Goal: Task Accomplishment & Management: Use online tool/utility

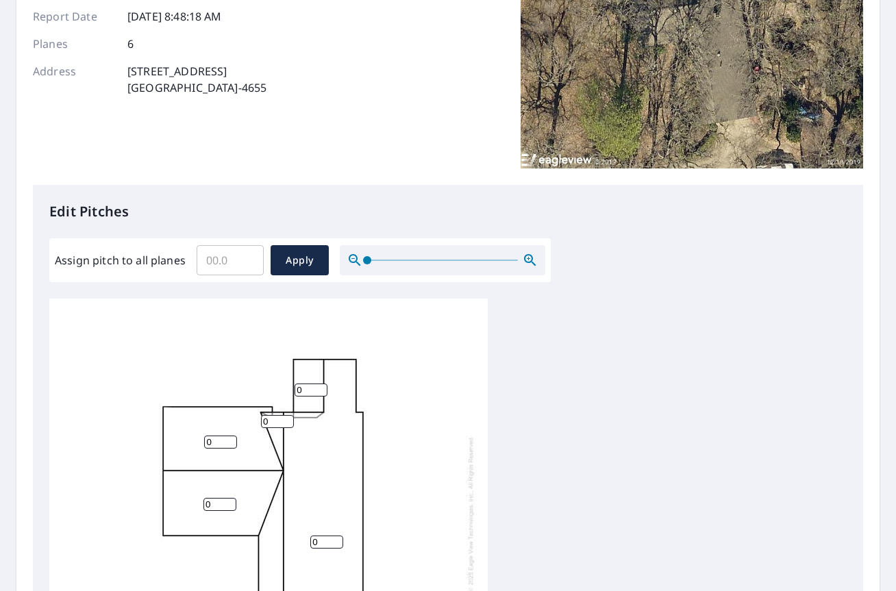
scroll to position [182, 0]
drag, startPoint x: 318, startPoint y: 390, endPoint x: 302, endPoint y: 393, distance: 16.0
click at [303, 393] on input "0" at bounding box center [310, 390] width 33 height 13
type input "6"
drag, startPoint x: 327, startPoint y: 543, endPoint x: 293, endPoint y: 544, distance: 34.3
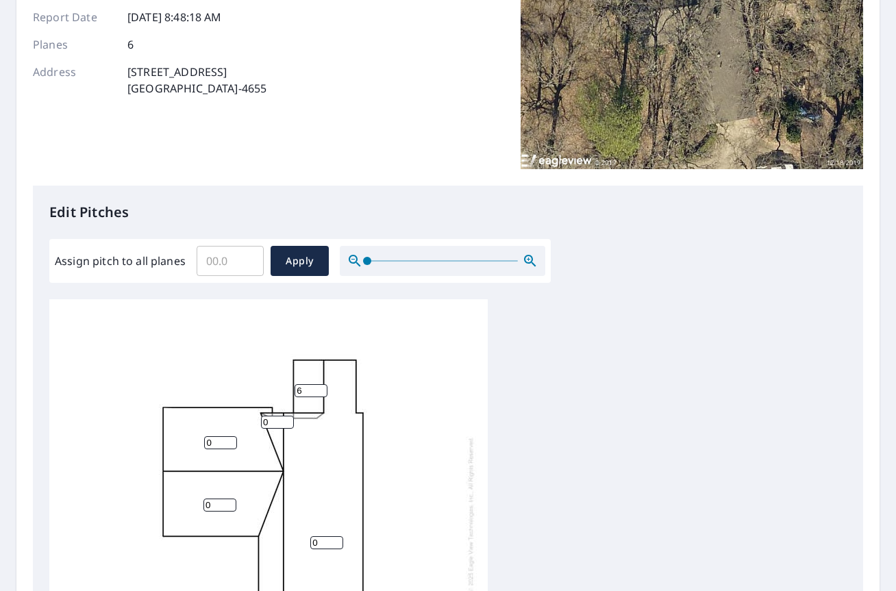
click at [296, 544] on div "0 0 0 0 6 0" at bounding box center [268, 514] width 438 height 430
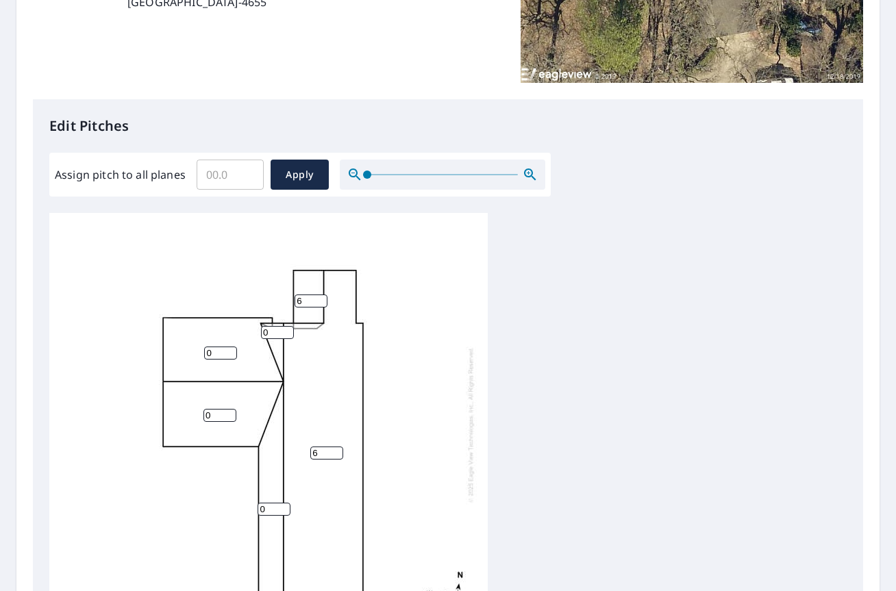
scroll to position [274, 0]
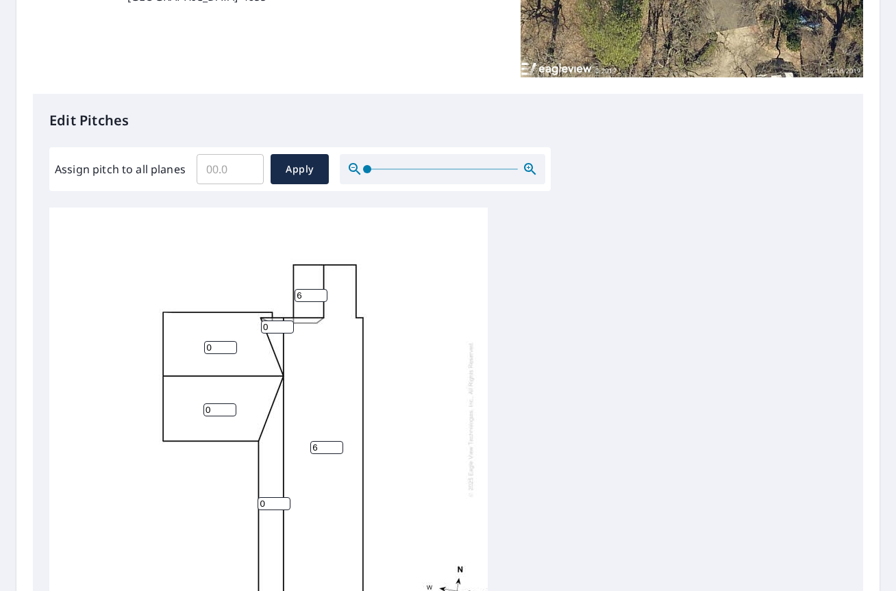
type input "6"
drag, startPoint x: 267, startPoint y: 314, endPoint x: 237, endPoint y: 314, distance: 30.1
click at [239, 314] on div "6 0 0 0 6 0" at bounding box center [268, 419] width 438 height 430
type input "15"
drag, startPoint x: 275, startPoint y: 498, endPoint x: 228, endPoint y: 497, distance: 46.6
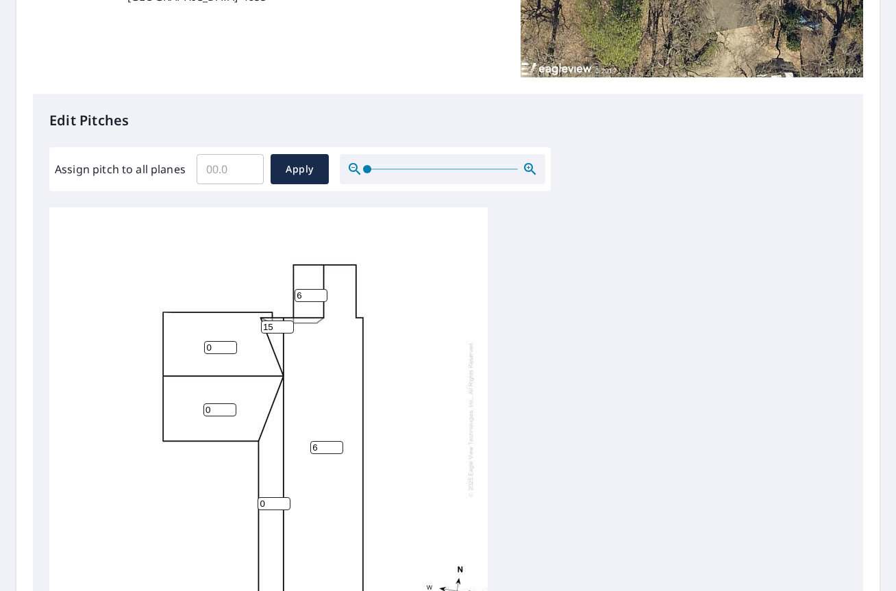
click at [229, 497] on div "6 0 0 0 6 15" at bounding box center [268, 419] width 438 height 430
type input "15"
drag, startPoint x: 221, startPoint y: 399, endPoint x: 152, endPoint y: 392, distance: 68.8
click at [153, 392] on div "6 0 0 15 6 15" at bounding box center [268, 419] width 438 height 430
type input "6"
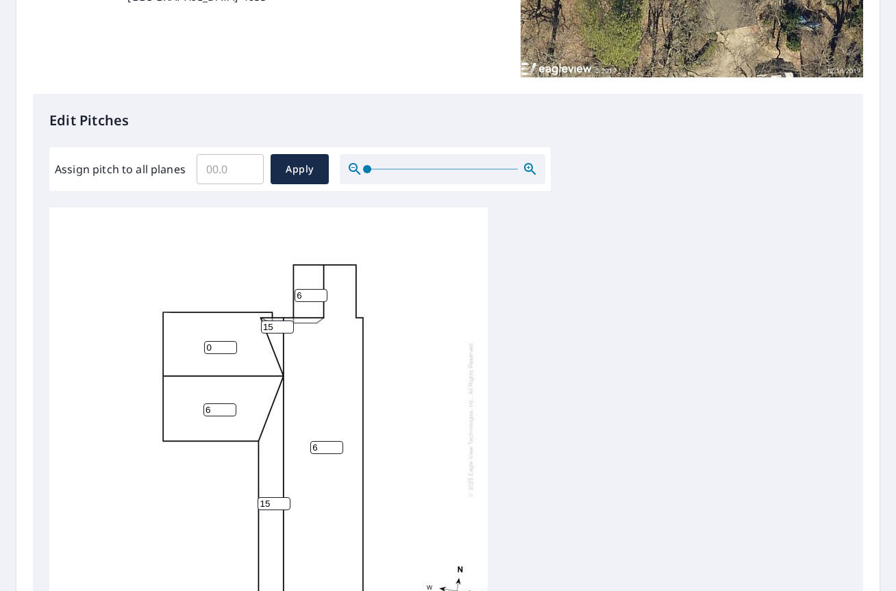
drag, startPoint x: 215, startPoint y: 338, endPoint x: 136, endPoint y: 336, distance: 79.5
click at [140, 336] on div "6 6 0 15 6 15" at bounding box center [268, 419] width 438 height 430
type input "6"
click at [512, 428] on div "6 6 6 15 6 15" at bounding box center [447, 423] width 797 height 430
click at [296, 164] on span "Apply" at bounding box center [299, 169] width 36 height 17
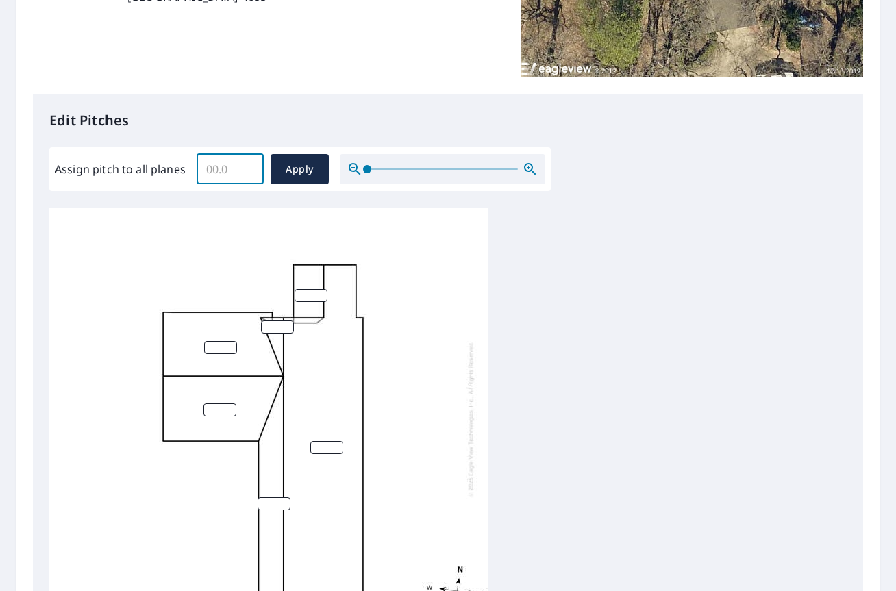
click at [242, 174] on input "Assign pitch to all planes" at bounding box center [230, 169] width 67 height 38
type input "6"
click at [290, 173] on span "Apply" at bounding box center [299, 169] width 36 height 17
type input "6"
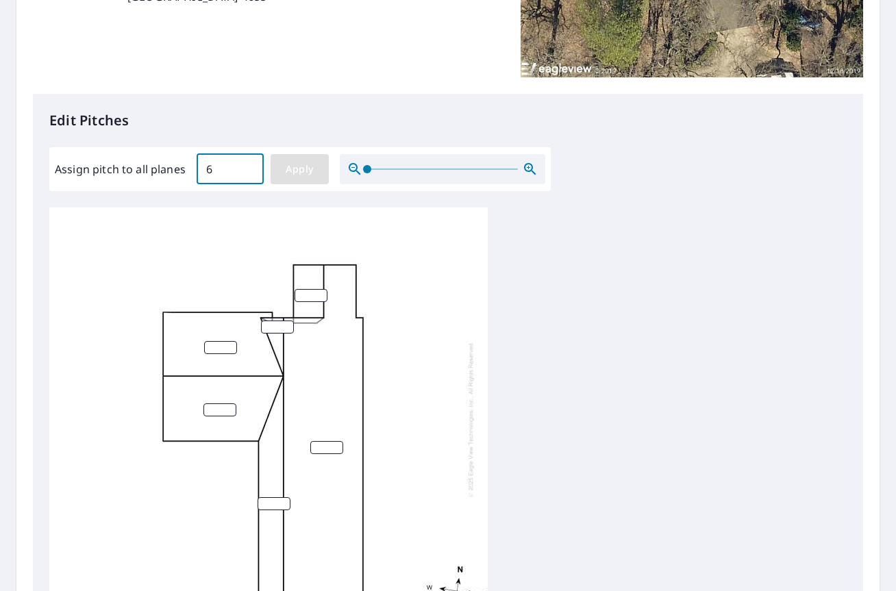
type input "6"
drag, startPoint x: 270, startPoint y: 317, endPoint x: 251, endPoint y: 321, distance: 19.5
click at [253, 320] on div "6 6 6 6 6 6" at bounding box center [268, 419] width 438 height 430
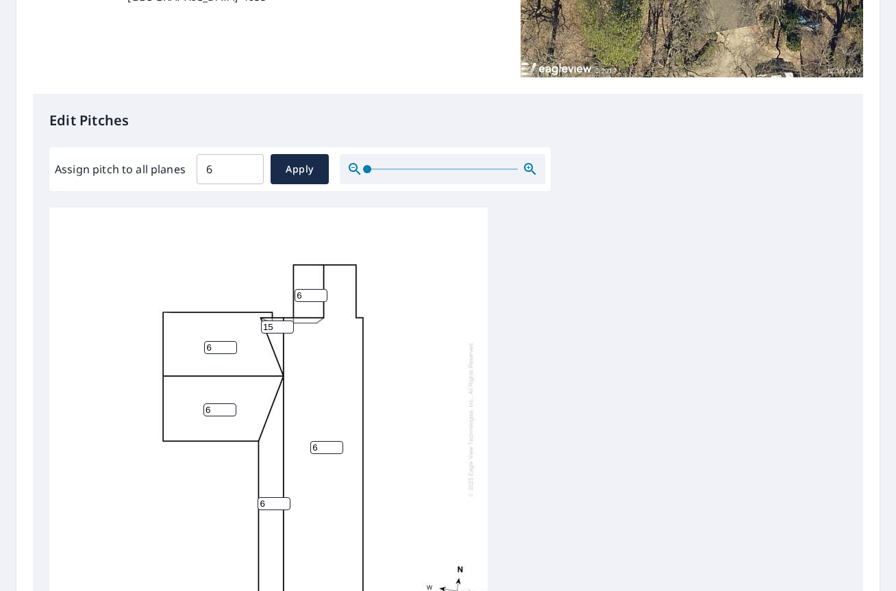
type input "15"
drag, startPoint x: 271, startPoint y: 494, endPoint x: 242, endPoint y: 498, distance: 28.3
click at [249, 498] on div "6 6 6 6 6 15" at bounding box center [268, 419] width 438 height 430
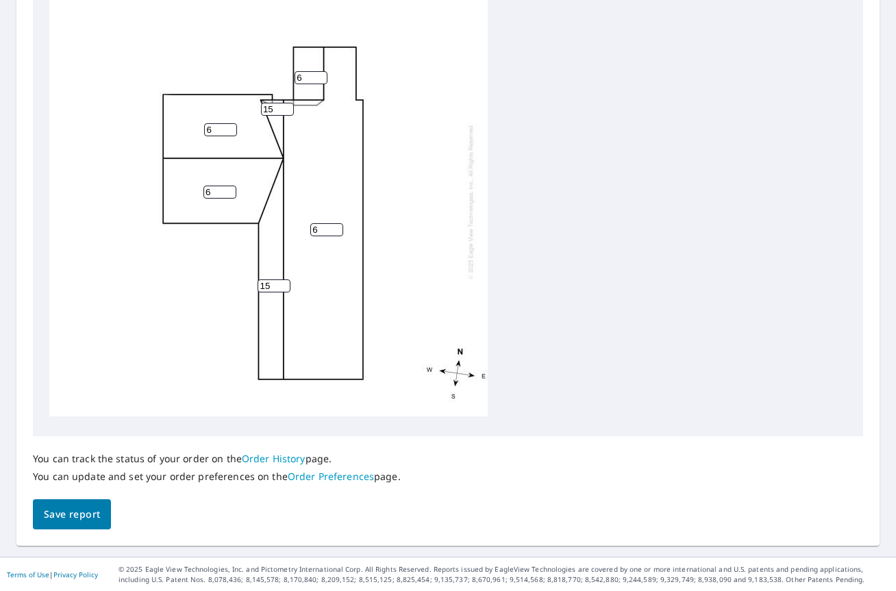
type input "15"
click at [68, 524] on button "Save report" at bounding box center [72, 514] width 78 height 31
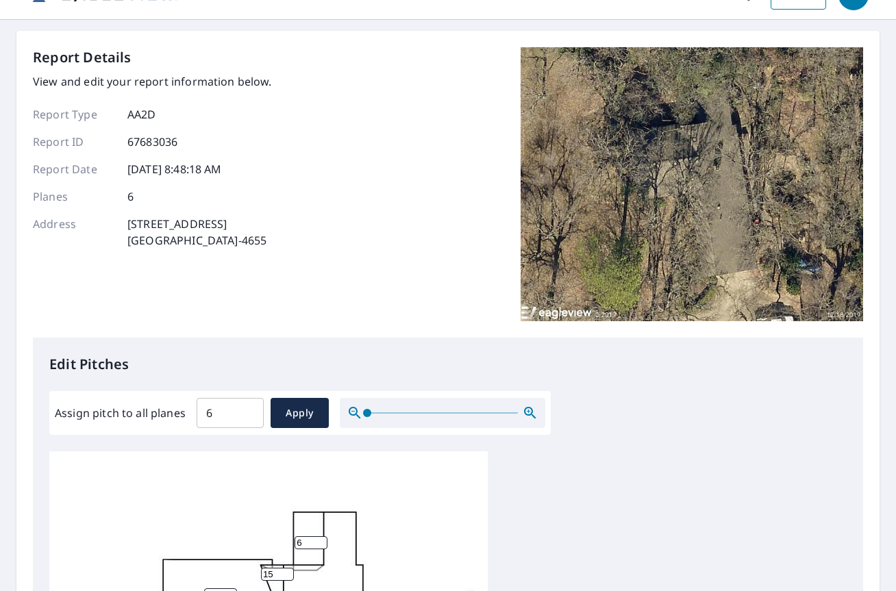
scroll to position [0, 0]
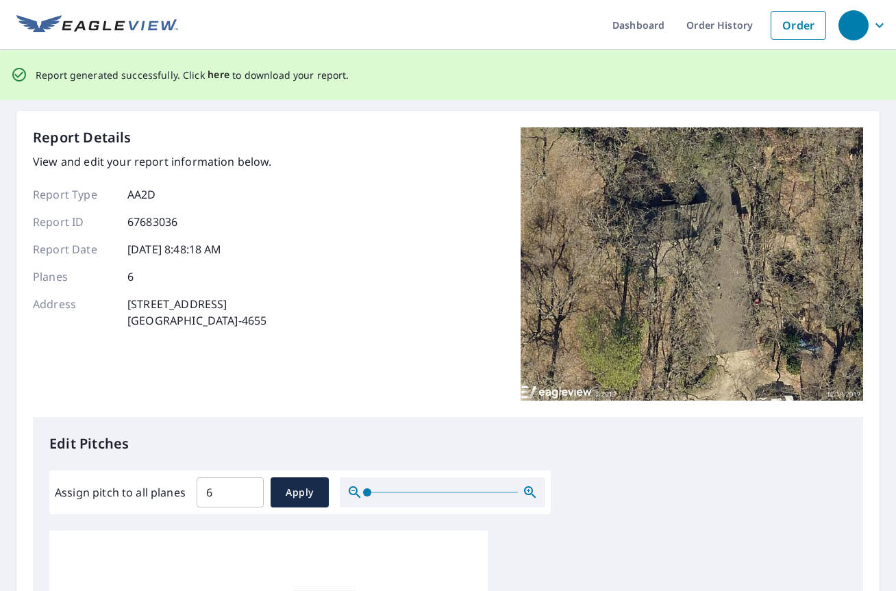
click at [212, 76] on span "here" at bounding box center [219, 74] width 23 height 17
